Goal: Task Accomplishment & Management: Complete application form

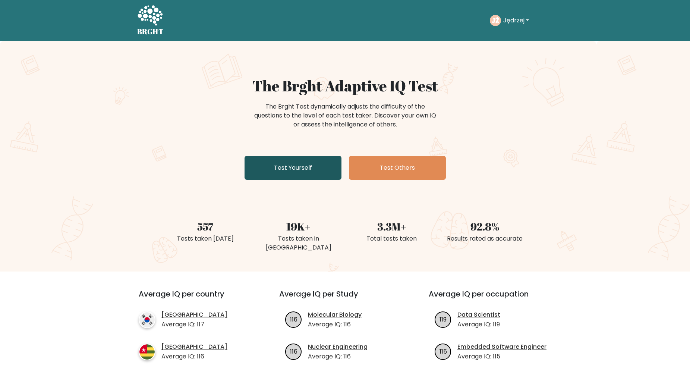
click at [294, 164] on link "Test Yourself" at bounding box center [292, 168] width 97 height 24
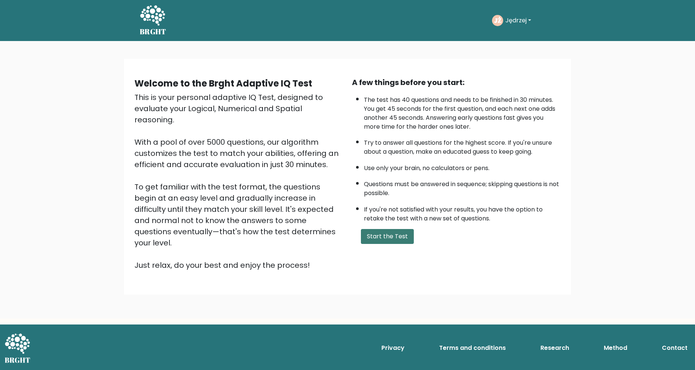
click at [363, 237] on button "Start the Test" at bounding box center [387, 236] width 53 height 15
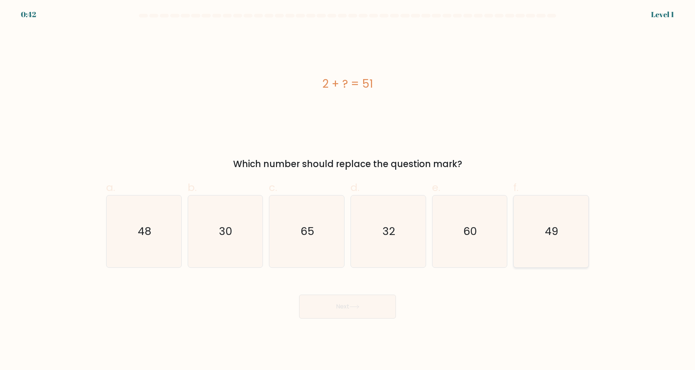
click at [546, 228] on text "49" at bounding box center [552, 231] width 13 height 15
click at [348, 190] on input "f. 49" at bounding box center [348, 187] width 0 height 5
radio input "true"
click at [342, 306] on button "Next" at bounding box center [347, 306] width 97 height 24
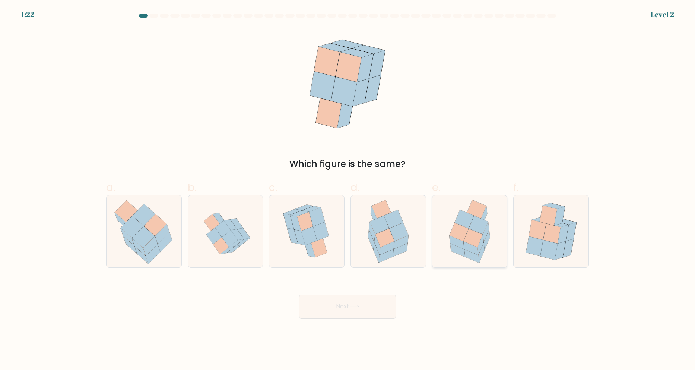
click at [478, 244] on icon at bounding box center [473, 237] width 19 height 18
click at [348, 190] on input "e." at bounding box center [348, 187] width 0 height 5
radio input "true"
click at [353, 304] on button "Next" at bounding box center [347, 306] width 97 height 24
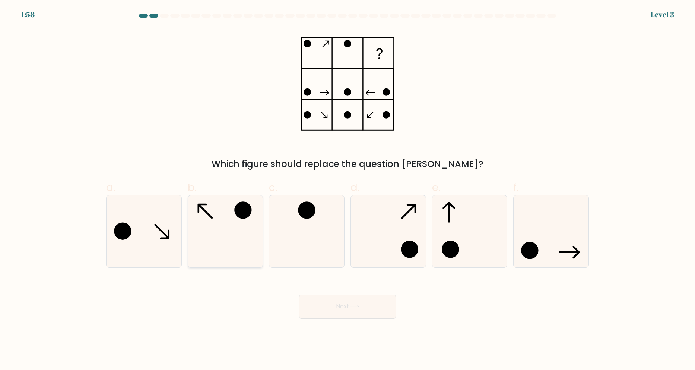
click at [215, 239] on icon at bounding box center [225, 231] width 72 height 72
click at [348, 190] on input "b." at bounding box center [348, 187] width 0 height 5
radio input "true"
click at [335, 300] on button "Next" at bounding box center [347, 306] width 97 height 24
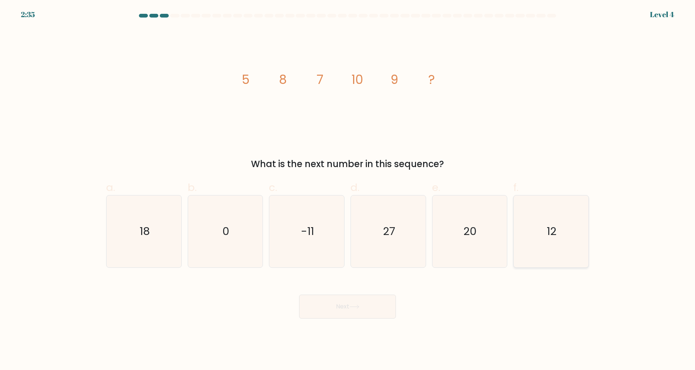
click at [566, 233] on icon "12" at bounding box center [551, 231] width 72 height 72
click at [348, 190] on input "f. 12" at bounding box center [348, 187] width 0 height 5
radio input "true"
click at [345, 312] on button "Next" at bounding box center [347, 306] width 97 height 24
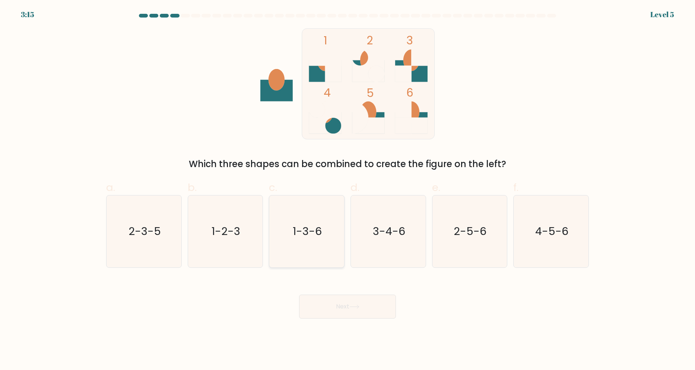
click at [301, 239] on icon "1-3-6" at bounding box center [307, 231] width 72 height 72
click at [348, 190] on input "c. 1-3-6" at bounding box center [348, 187] width 0 height 5
radio input "true"
click at [342, 310] on button "Next" at bounding box center [347, 306] width 97 height 24
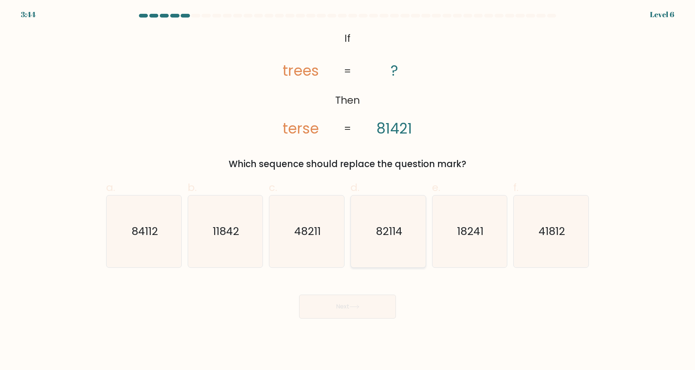
click at [393, 246] on icon "82114" at bounding box center [389, 231] width 72 height 72
click at [348, 190] on input "d. 82114" at bounding box center [348, 187] width 0 height 5
radio input "true"
click at [367, 300] on button "Next" at bounding box center [347, 306] width 97 height 24
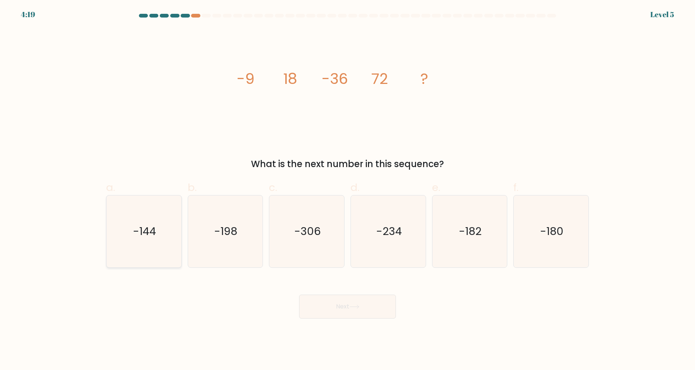
click at [139, 239] on icon "-144" at bounding box center [144, 231] width 72 height 72
click at [348, 190] on input "a. -144" at bounding box center [348, 187] width 0 height 5
radio input "true"
click at [354, 305] on icon at bounding box center [355, 306] width 10 height 4
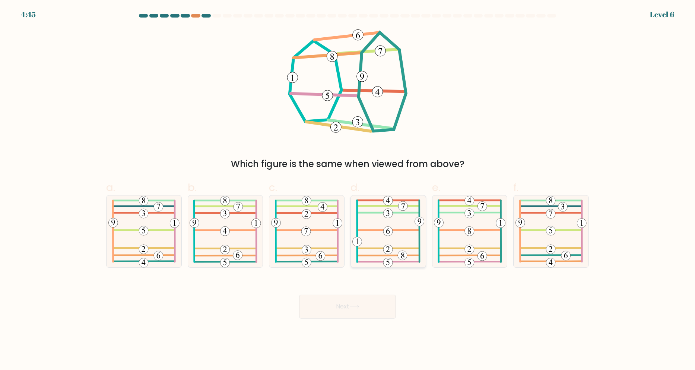
click at [384, 209] on icon at bounding box center [389, 231] width 72 height 72
click at [348, 190] on input "d." at bounding box center [348, 187] width 0 height 5
radio input "true"
click at [462, 250] on icon at bounding box center [470, 231] width 72 height 72
click at [348, 190] on input "e." at bounding box center [348, 187] width 0 height 5
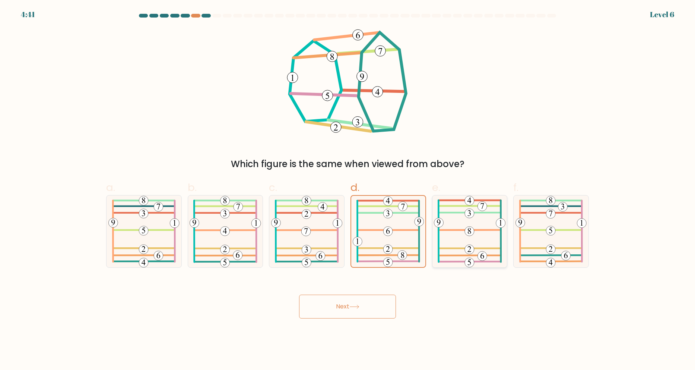
radio input "true"
click at [396, 250] on icon at bounding box center [389, 231] width 72 height 72
click at [348, 190] on input "d." at bounding box center [348, 187] width 0 height 5
radio input "true"
click at [357, 306] on icon at bounding box center [354, 306] width 9 height 3
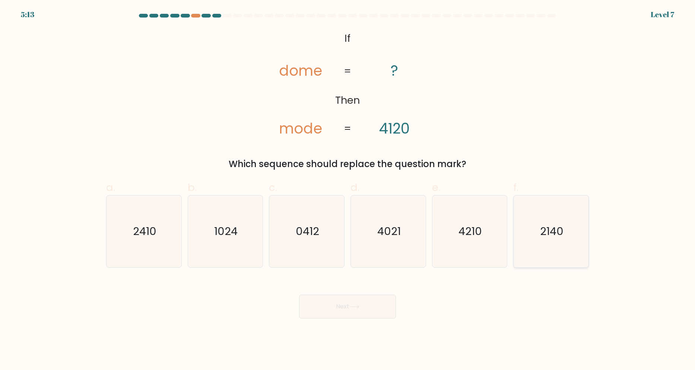
click at [565, 229] on icon "2140" at bounding box center [551, 231] width 72 height 72
click at [348, 190] on input "f. 2140" at bounding box center [348, 187] width 0 height 5
radio input "true"
click at [362, 305] on button "Next" at bounding box center [347, 306] width 97 height 24
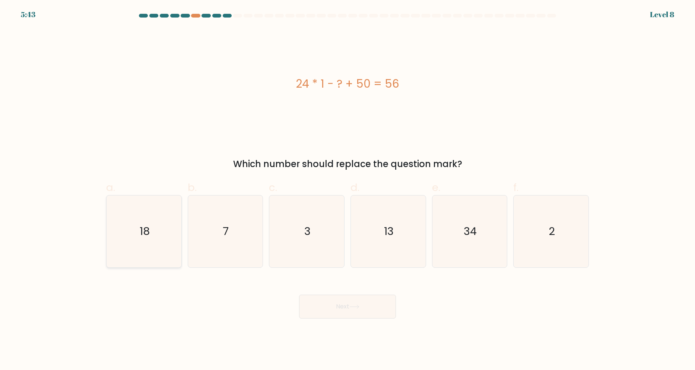
click at [148, 242] on icon "18" at bounding box center [144, 231] width 72 height 72
click at [348, 190] on input "a. 18" at bounding box center [348, 187] width 0 height 5
radio input "true"
click at [352, 311] on button "Next" at bounding box center [347, 306] width 97 height 24
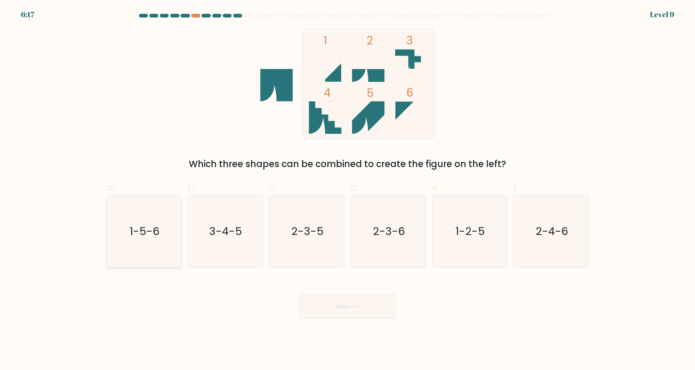
click at [136, 230] on text "1-5-6" at bounding box center [145, 231] width 30 height 15
click at [348, 190] on input "a. 1-5-6" at bounding box center [348, 187] width 0 height 5
radio input "true"
click at [362, 309] on button "Next" at bounding box center [347, 306] width 97 height 24
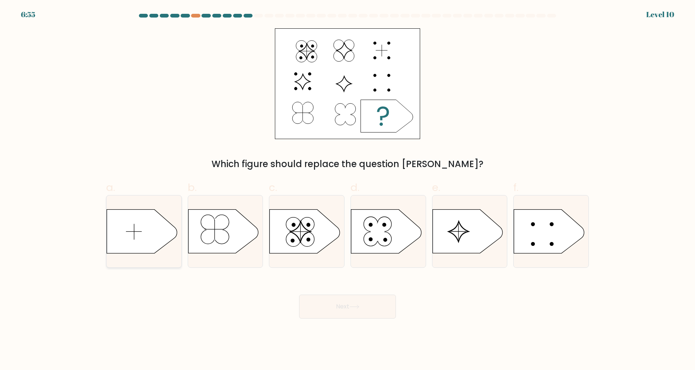
click at [146, 202] on div at bounding box center [144, 231] width 76 height 73
click at [348, 190] on input "a." at bounding box center [348, 187] width 0 height 5
radio input "true"
click at [336, 315] on button "Next" at bounding box center [347, 306] width 97 height 24
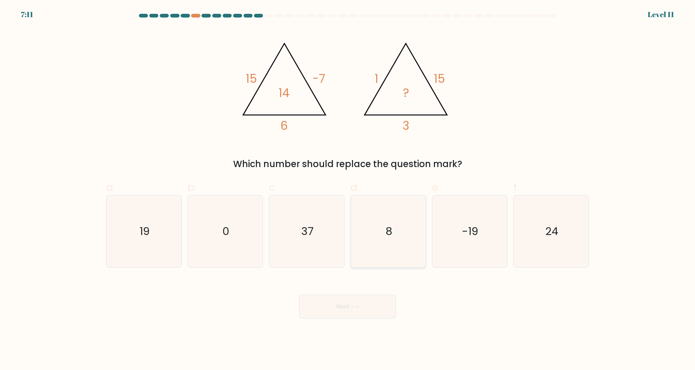
click at [382, 243] on icon "8" at bounding box center [389, 231] width 72 height 72
click at [348, 190] on input "d. 8" at bounding box center [348, 187] width 0 height 5
radio input "true"
click at [352, 306] on icon at bounding box center [354, 306] width 9 height 3
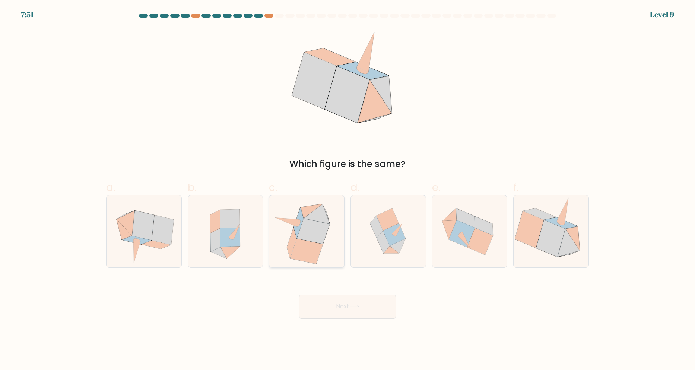
click at [301, 215] on icon at bounding box center [299, 223] width 10 height 31
click at [348, 190] on input "c." at bounding box center [348, 187] width 0 height 5
radio input "true"
click at [221, 229] on icon at bounding box center [231, 237] width 20 height 19
click at [348, 190] on input "b." at bounding box center [348, 187] width 0 height 5
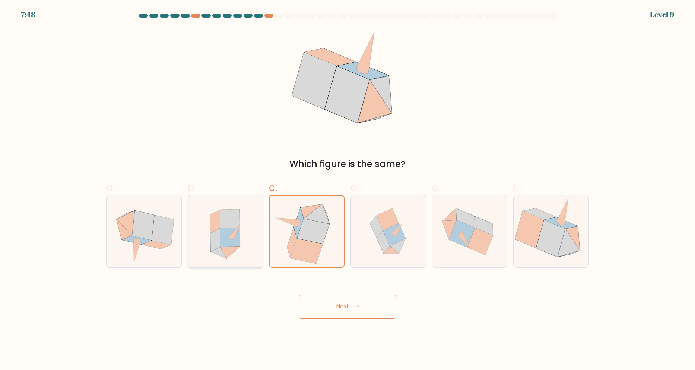
radio input "true"
click at [162, 228] on icon at bounding box center [163, 229] width 22 height 29
click at [348, 190] on input "a." at bounding box center [348, 187] width 0 height 5
radio input "true"
click at [229, 263] on icon at bounding box center [226, 231] width 66 height 72
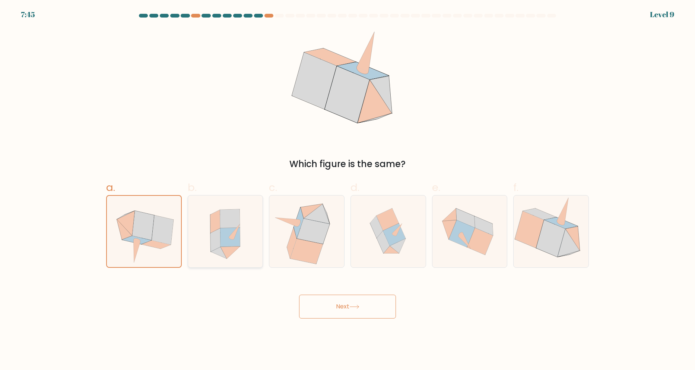
click at [348, 190] on input "b." at bounding box center [348, 187] width 0 height 5
radio input "true"
click at [389, 239] on icon at bounding box center [394, 234] width 22 height 22
click at [348, 190] on input "d." at bounding box center [348, 187] width 0 height 5
radio input "true"
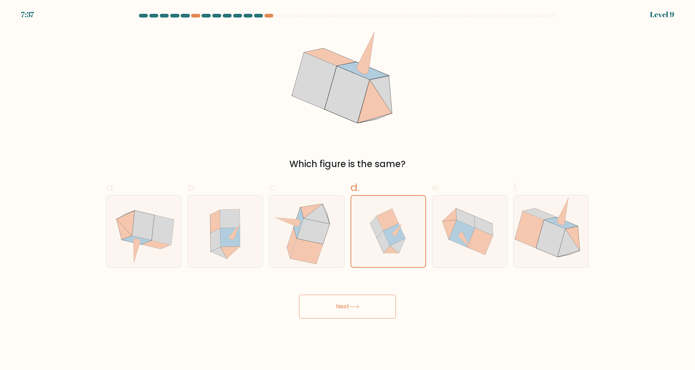
click at [359, 306] on icon at bounding box center [354, 306] width 9 height 3
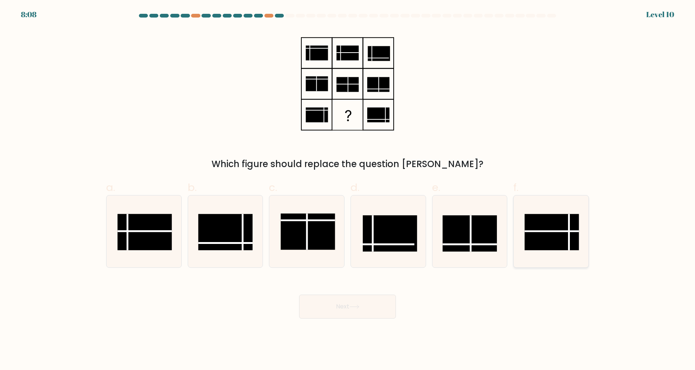
click at [543, 257] on icon at bounding box center [551, 231] width 72 height 72
click at [348, 190] on input "f." at bounding box center [348, 187] width 0 height 5
radio input "true"
click at [335, 303] on button "Next" at bounding box center [347, 306] width 97 height 24
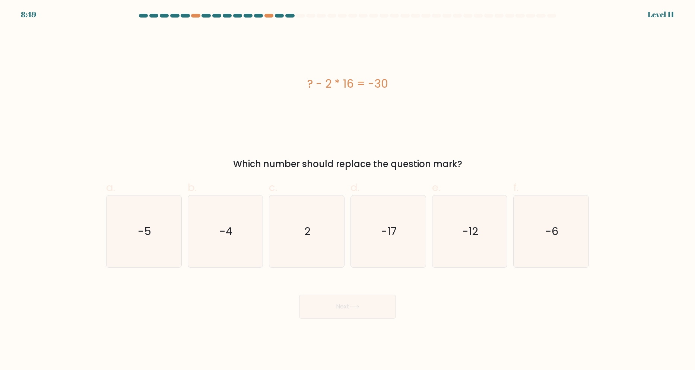
drag, startPoint x: 327, startPoint y: 80, endPoint x: 354, endPoint y: 85, distance: 26.9
click at [354, 85] on div "? - 2 * 16 = -30" at bounding box center [347, 83] width 483 height 17
click at [344, 112] on div "? - 2 * 16 = -30" at bounding box center [347, 83] width 483 height 111
click at [310, 244] on icon "2" at bounding box center [307, 231] width 72 height 72
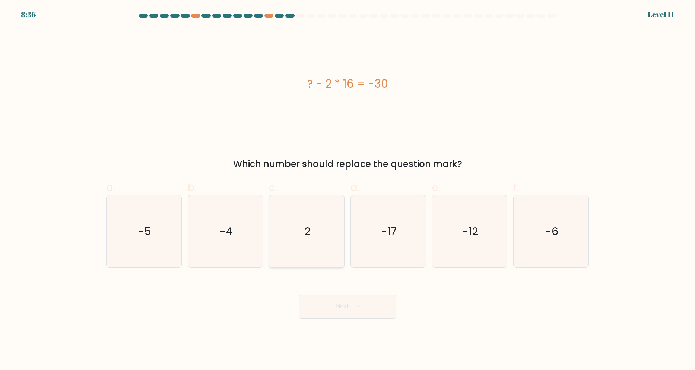
click at [348, 190] on input "c. 2" at bounding box center [348, 187] width 0 height 5
radio input "true"
click at [351, 301] on button "Next" at bounding box center [347, 306] width 97 height 24
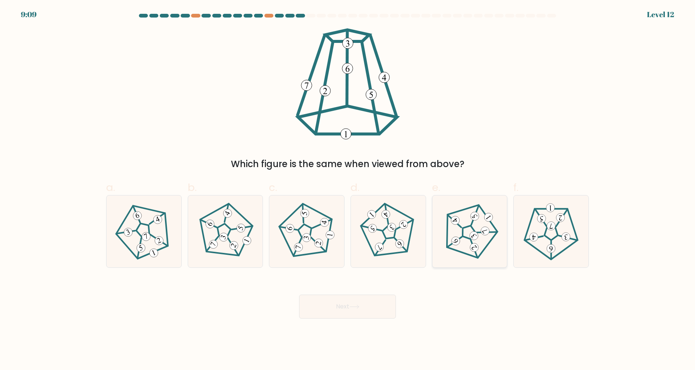
click at [477, 240] on icon at bounding box center [469, 230] width 57 height 57
click at [348, 190] on input "e." at bounding box center [348, 187] width 0 height 5
radio input "true"
click at [371, 303] on button "Next" at bounding box center [347, 306] width 97 height 24
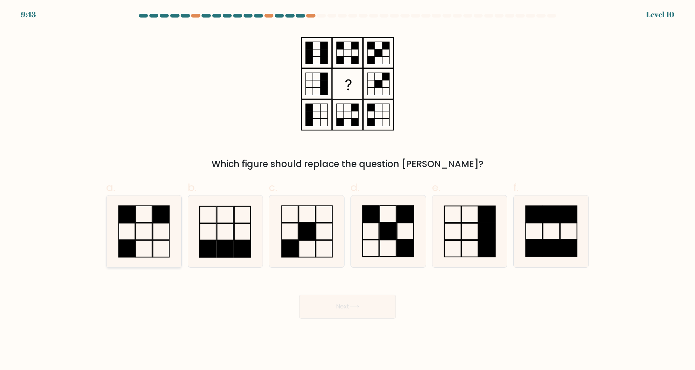
click at [152, 212] on icon at bounding box center [144, 231] width 72 height 72
click at [348, 190] on input "a." at bounding box center [348, 187] width 0 height 5
radio input "true"
click at [331, 304] on button "Next" at bounding box center [347, 306] width 97 height 24
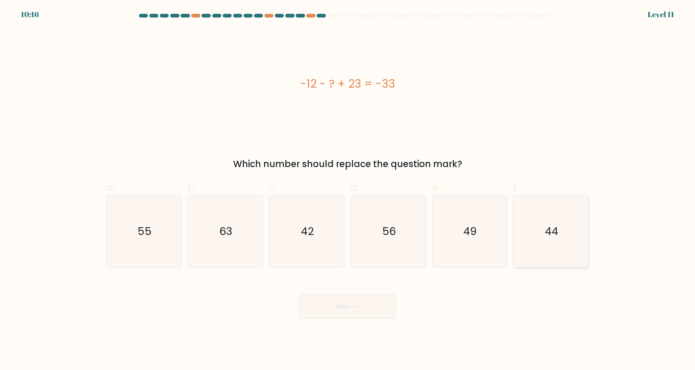
click at [560, 231] on icon "44" at bounding box center [551, 231] width 72 height 72
click at [348, 190] on input "f. 44" at bounding box center [348, 187] width 0 height 5
radio input "true"
click at [372, 307] on button "Next" at bounding box center [347, 306] width 97 height 24
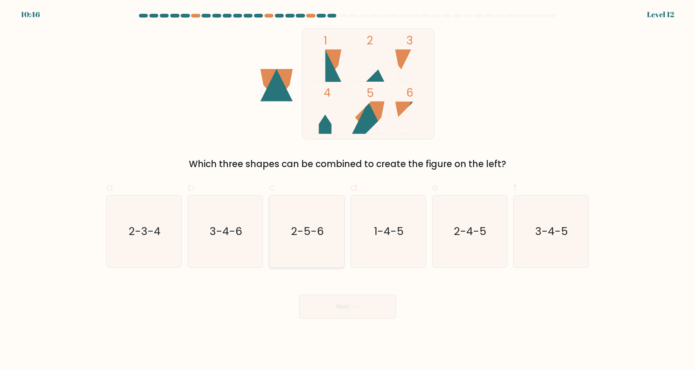
click at [315, 249] on icon "2-5-6" at bounding box center [307, 231] width 72 height 72
click at [348, 190] on input "c. 2-5-6" at bounding box center [348, 187] width 0 height 5
radio input "true"
click at [547, 247] on icon "3-4-5" at bounding box center [551, 231] width 72 height 72
click at [348, 190] on input "f. 3-4-5" at bounding box center [348, 187] width 0 height 5
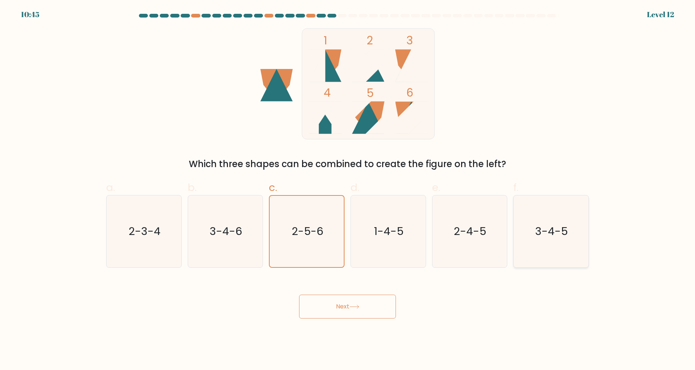
radio input "true"
click at [382, 312] on button "Next" at bounding box center [347, 306] width 97 height 24
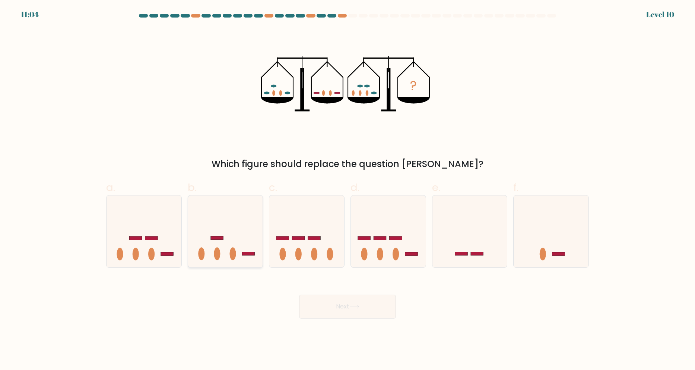
click at [222, 239] on rect at bounding box center [217, 238] width 13 height 4
click at [348, 190] on input "b." at bounding box center [348, 187] width 0 height 5
radio input "true"
click at [358, 309] on button "Next" at bounding box center [347, 306] width 97 height 24
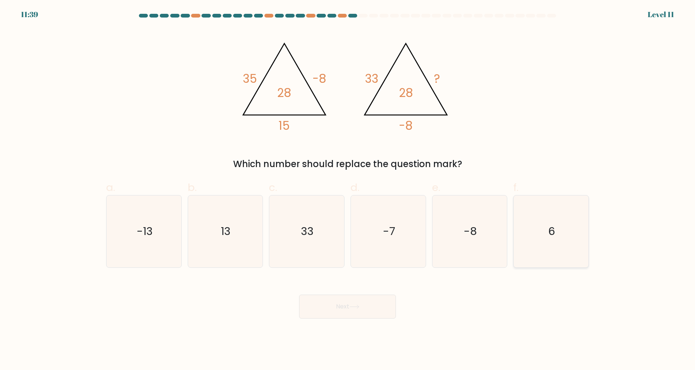
click at [566, 243] on icon "6" at bounding box center [551, 231] width 72 height 72
click at [348, 190] on input "f. 6" at bounding box center [348, 187] width 0 height 5
radio input "true"
click at [156, 236] on icon "-13" at bounding box center [144, 231] width 72 height 72
click at [348, 190] on input "a. -13" at bounding box center [348, 187] width 0 height 5
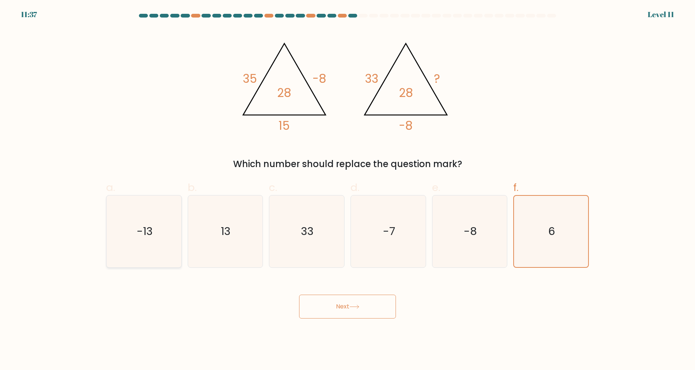
radio input "true"
click at [345, 307] on button "Next" at bounding box center [347, 306] width 97 height 24
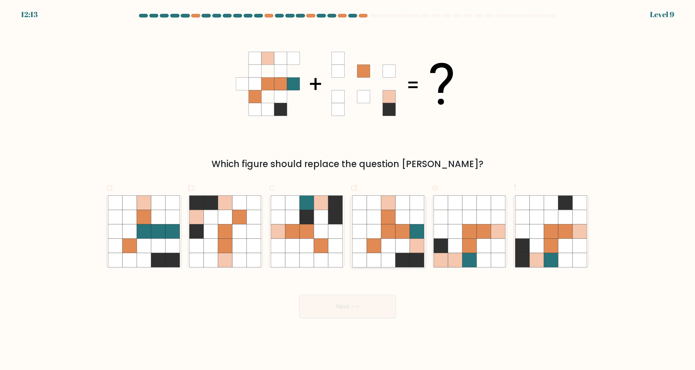
click at [388, 223] on icon at bounding box center [388, 217] width 14 height 14
click at [348, 190] on input "d." at bounding box center [348, 187] width 0 height 5
radio input "true"
click at [371, 309] on button "Next" at bounding box center [347, 306] width 97 height 24
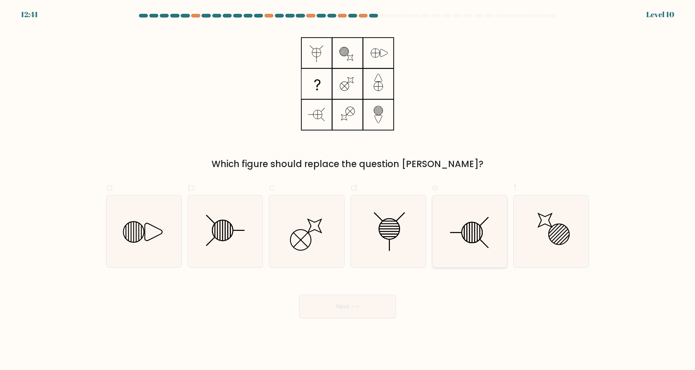
click at [474, 244] on icon at bounding box center [470, 231] width 72 height 72
click at [348, 190] on input "e." at bounding box center [348, 187] width 0 height 5
radio input "true"
click at [249, 238] on icon at bounding box center [225, 231] width 72 height 72
click at [348, 190] on input "b." at bounding box center [348, 187] width 0 height 5
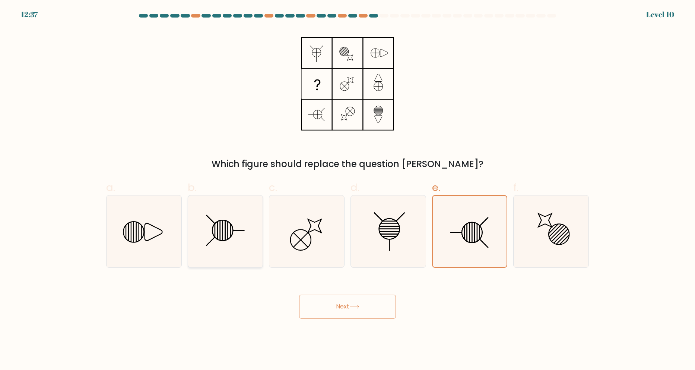
radio input "true"
click at [338, 300] on button "Next" at bounding box center [347, 306] width 97 height 24
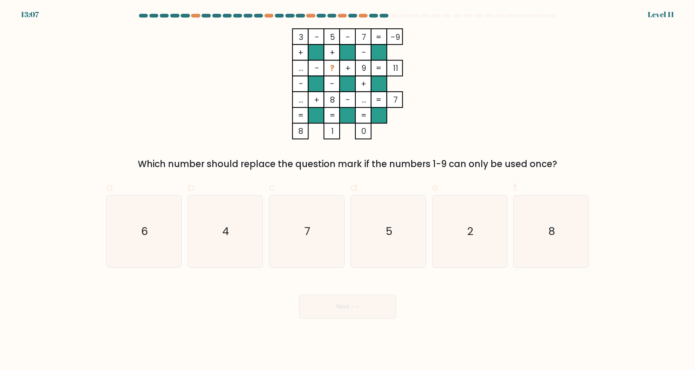
drag, startPoint x: 328, startPoint y: 130, endPoint x: 334, endPoint y: 130, distance: 5.6
click at [334, 130] on icon "3 - 5 - 7 -9 + + - ... - ? + 9 11 - - + ... + 8 - ... = 7 = = = = 8 1 0 =" at bounding box center [348, 83] width 224 height 111
click at [337, 130] on rect at bounding box center [332, 131] width 16 height 16
click at [255, 226] on icon "4" at bounding box center [225, 231] width 72 height 72
click at [348, 190] on input "b. 4" at bounding box center [348, 187] width 0 height 5
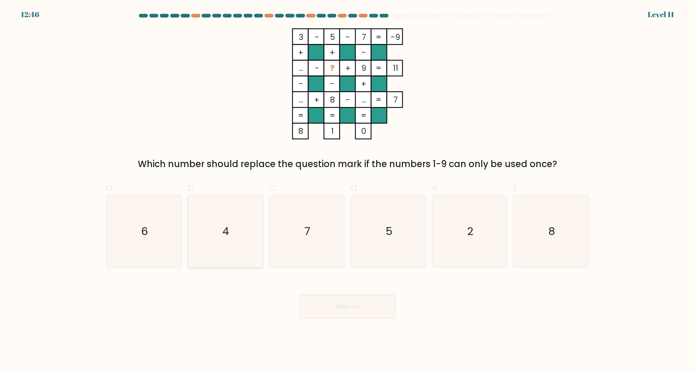
radio input "true"
click at [341, 306] on button "Next" at bounding box center [347, 306] width 97 height 24
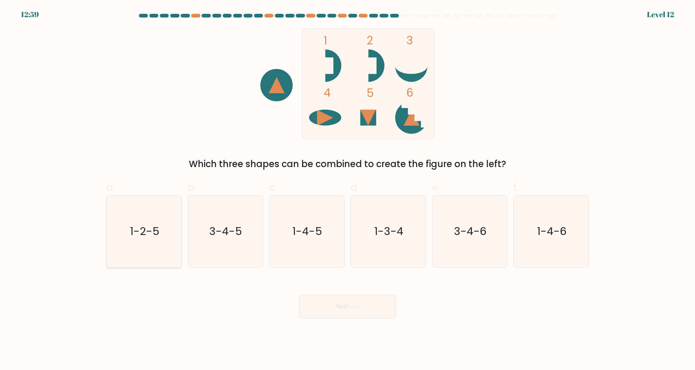
click at [151, 249] on icon "1-2-5" at bounding box center [144, 231] width 72 height 72
click at [348, 190] on input "a. 1-2-5" at bounding box center [348, 187] width 0 height 5
radio input "true"
click at [353, 310] on button "Next" at bounding box center [347, 306] width 97 height 24
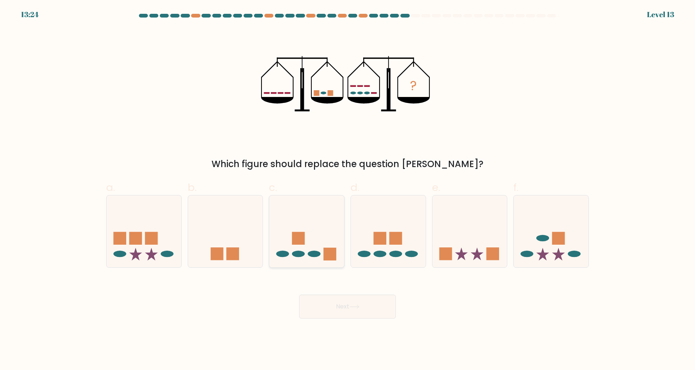
click at [317, 251] on icon at bounding box center [306, 231] width 75 height 62
click at [348, 190] on input "c." at bounding box center [348, 187] width 0 height 5
radio input "true"
click at [336, 304] on button "Next" at bounding box center [347, 306] width 97 height 24
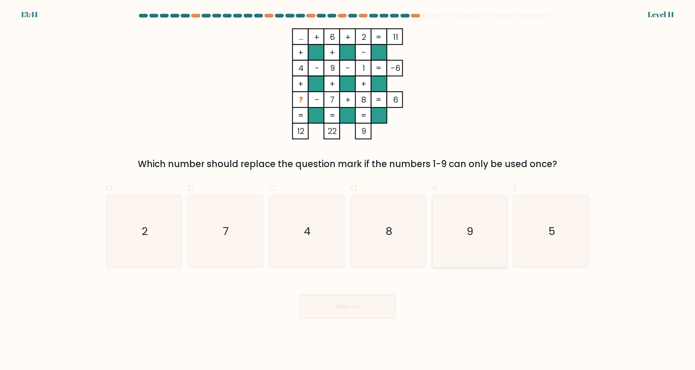
click at [464, 209] on icon "9" at bounding box center [470, 231] width 72 height 72
click at [348, 190] on input "e. 9" at bounding box center [348, 187] width 0 height 5
radio input "true"
click at [347, 302] on button "Next" at bounding box center [347, 306] width 97 height 24
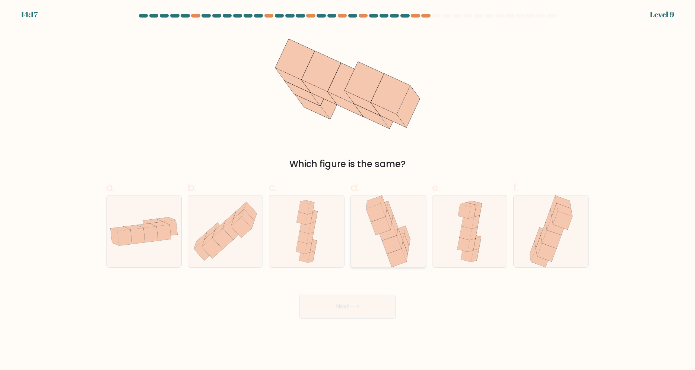
click at [376, 219] on icon at bounding box center [375, 212] width 19 height 18
click at [348, 190] on input "d." at bounding box center [348, 187] width 0 height 5
radio input "true"
click at [367, 307] on button "Next" at bounding box center [347, 306] width 97 height 24
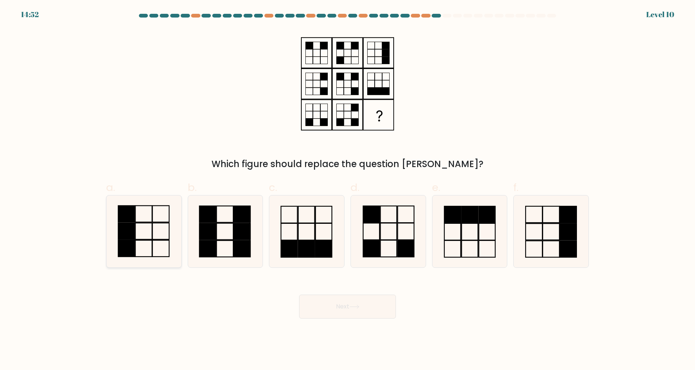
click at [123, 249] on rect at bounding box center [126, 248] width 17 height 16
click at [348, 190] on input "a." at bounding box center [348, 187] width 0 height 5
radio input "true"
click at [357, 304] on icon at bounding box center [355, 306] width 10 height 4
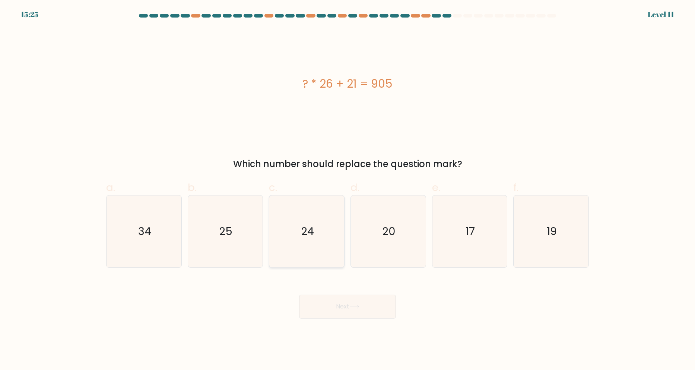
click at [295, 239] on icon "24" at bounding box center [307, 231] width 72 height 72
click at [348, 190] on input "c. 24" at bounding box center [348, 187] width 0 height 5
radio input "true"
click at [242, 241] on icon "25" at bounding box center [225, 231] width 72 height 72
click at [348, 190] on input "b. 25" at bounding box center [348, 187] width 0 height 5
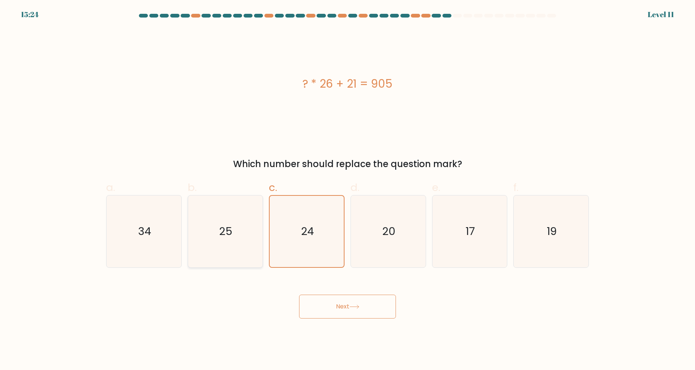
radio input "true"
click at [356, 311] on button "Next" at bounding box center [347, 306] width 97 height 24
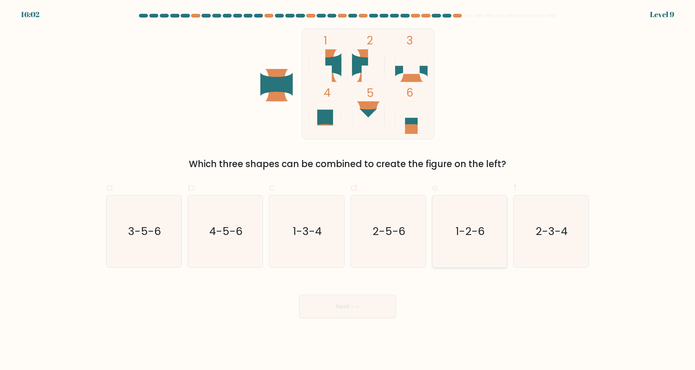
click at [469, 243] on icon "1-2-6" at bounding box center [470, 231] width 72 height 72
click at [348, 190] on input "e. 1-2-6" at bounding box center [348, 187] width 0 height 5
radio input "true"
click at [368, 302] on button "Next" at bounding box center [347, 306] width 97 height 24
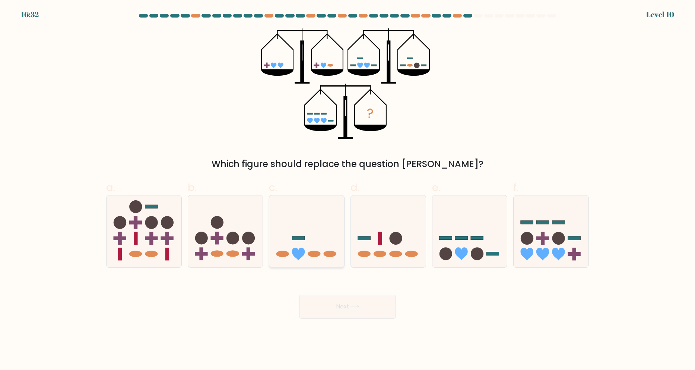
click at [315, 200] on icon at bounding box center [306, 231] width 75 height 62
click at [348, 190] on input "c." at bounding box center [348, 187] width 0 height 5
radio input "true"
click at [360, 305] on icon at bounding box center [355, 306] width 10 height 4
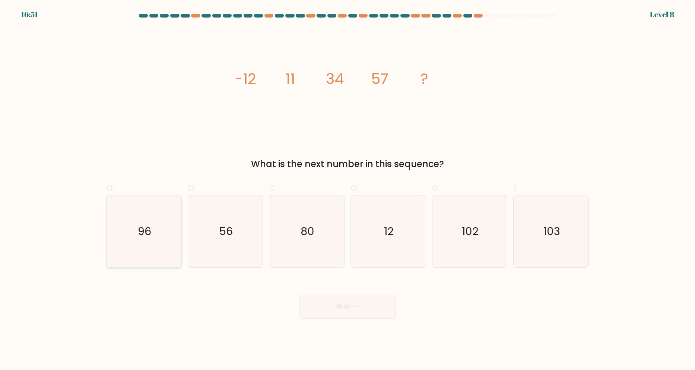
click at [139, 224] on icon "96" at bounding box center [144, 231] width 72 height 72
click at [348, 190] on input "a. 96" at bounding box center [348, 187] width 0 height 5
radio input "true"
click at [278, 214] on icon "80" at bounding box center [307, 231] width 72 height 72
click at [348, 190] on input "c. 80" at bounding box center [348, 187] width 0 height 5
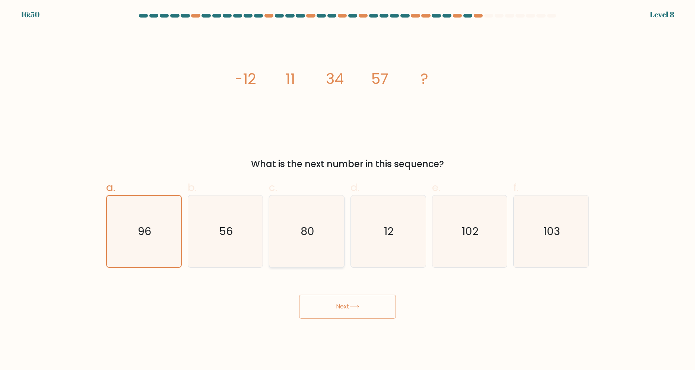
radio input "true"
click at [332, 303] on button "Next" at bounding box center [347, 306] width 97 height 24
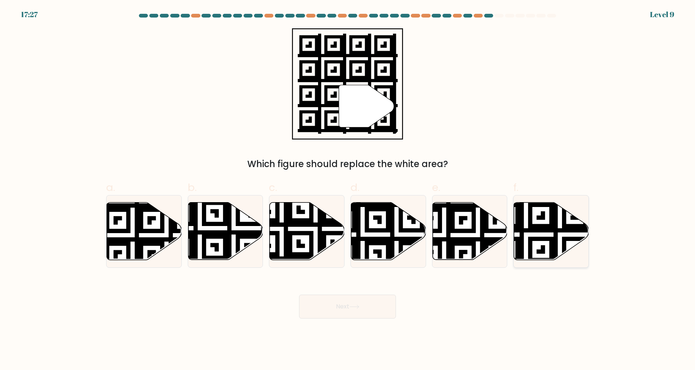
click at [540, 243] on icon at bounding box center [551, 230] width 75 height 57
click at [348, 190] on input "f." at bounding box center [348, 187] width 0 height 5
radio input "true"
click at [372, 312] on button "Next" at bounding box center [347, 306] width 97 height 24
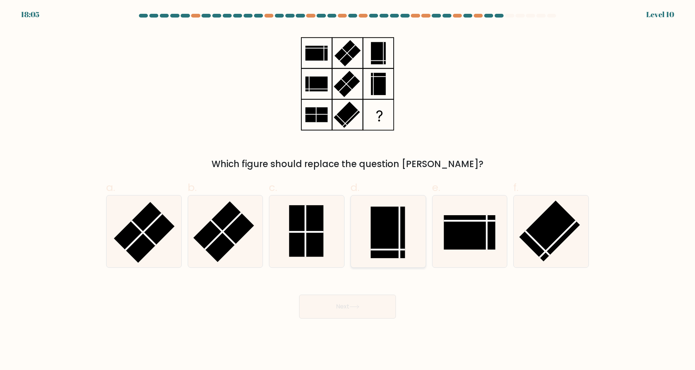
click at [382, 241] on rect at bounding box center [388, 231] width 34 height 51
click at [348, 190] on input "d." at bounding box center [348, 187] width 0 height 5
radio input "true"
click at [365, 303] on button "Next" at bounding box center [347, 306] width 97 height 24
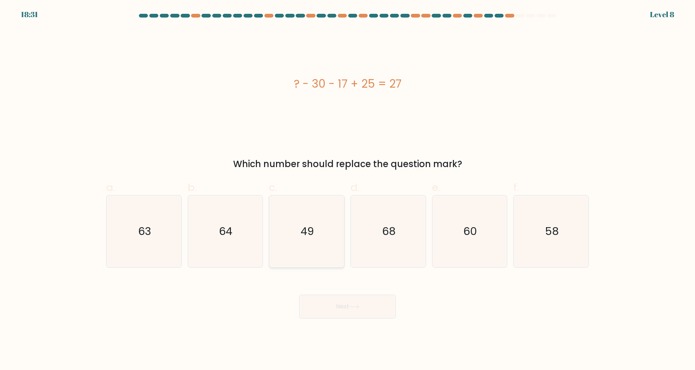
click at [296, 256] on icon "49" at bounding box center [307, 231] width 72 height 72
click at [348, 190] on input "c. 49" at bounding box center [348, 187] width 0 height 5
radio input "true"
click at [349, 312] on button "Next" at bounding box center [347, 306] width 97 height 24
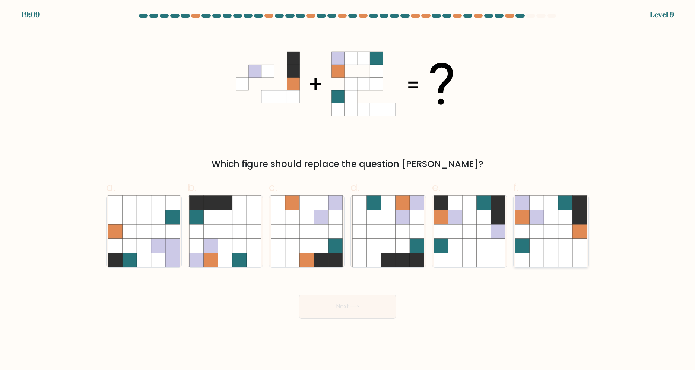
click at [538, 224] on icon at bounding box center [537, 217] width 14 height 14
click at [348, 190] on input "f." at bounding box center [348, 187] width 0 height 5
radio input "true"
click at [365, 305] on button "Next" at bounding box center [347, 306] width 97 height 24
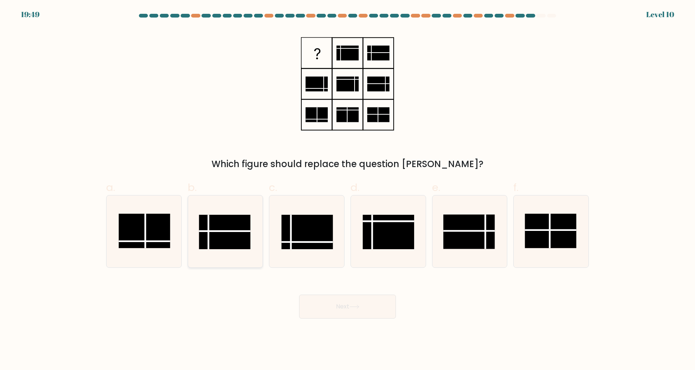
click at [227, 229] on rect at bounding box center [224, 232] width 51 height 34
click at [348, 190] on input "b." at bounding box center [348, 187] width 0 height 5
radio input "true"
click at [321, 262] on icon at bounding box center [307, 231] width 72 height 72
click at [348, 190] on input "c." at bounding box center [348, 187] width 0 height 5
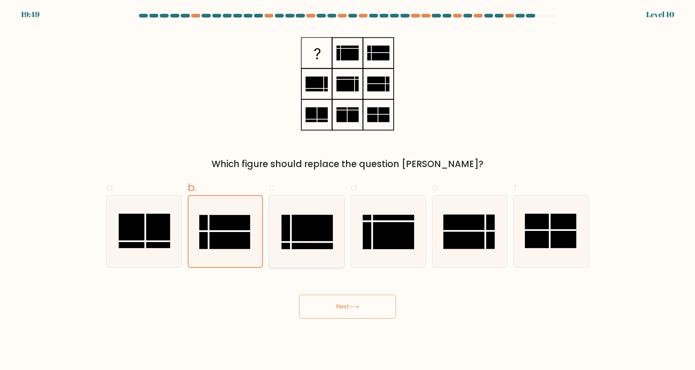
radio input "true"
click at [328, 306] on button "Next" at bounding box center [347, 306] width 97 height 24
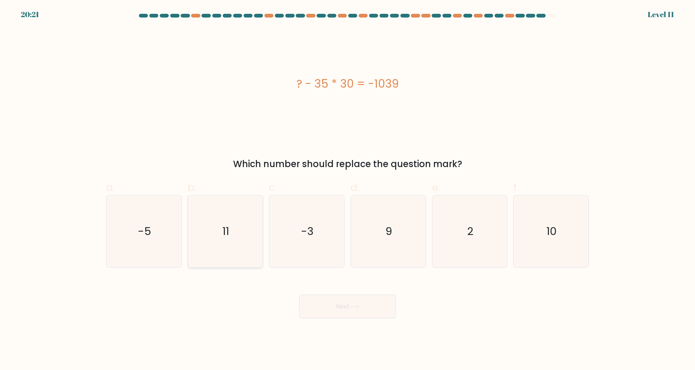
click at [243, 200] on icon "11" at bounding box center [225, 231] width 72 height 72
click at [348, 190] on input "b. 11" at bounding box center [348, 187] width 0 height 5
radio input "true"
click at [352, 306] on icon at bounding box center [355, 306] width 10 height 4
